Goal: Find specific page/section: Find specific page/section

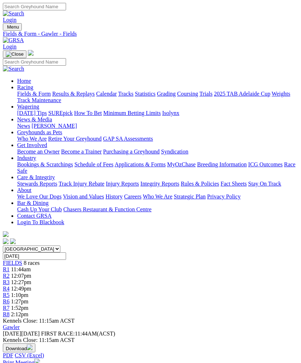
click at [6, 29] on img "Toggle navigation" at bounding box center [6, 29] width 0 height 0
click at [45, 97] on link "Fields & Form" at bounding box center [34, 94] width 34 height 6
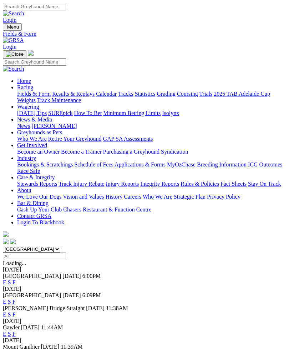
click at [16, 311] on link "F" at bounding box center [13, 314] width 3 height 6
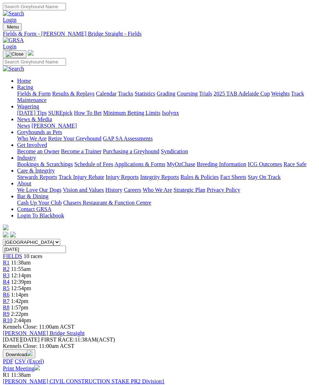
scroll to position [1, 0]
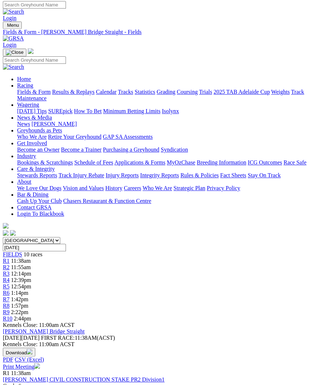
click at [6, 27] on img "Toggle navigation" at bounding box center [6, 27] width 0 height 0
click at [51, 95] on link "Fields & Form" at bounding box center [34, 92] width 34 height 6
